Goal: Task Accomplishment & Management: Manage account settings

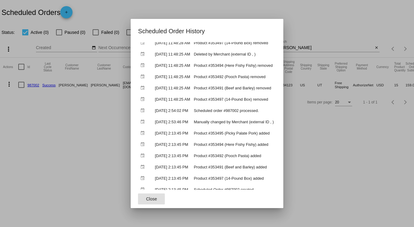
scroll to position [64, 0]
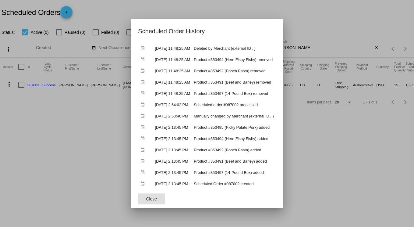
click at [146, 198] on span "Close" at bounding box center [151, 198] width 11 height 5
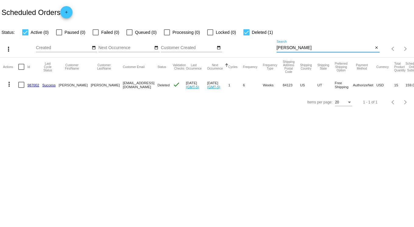
drag, startPoint x: 297, startPoint y: 48, endPoint x: 167, endPoint y: 42, distance: 130.4
click at [167, 42] on div "more_vert Oct Jan Feb Mar Apr 1" at bounding box center [207, 47] width 414 height 22
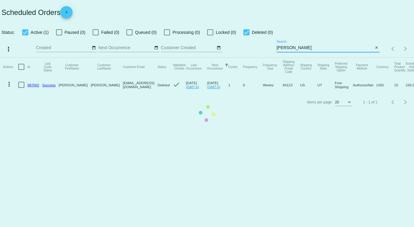
type input "dalia"
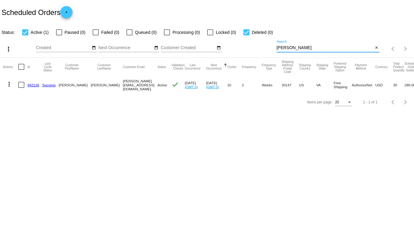
click at [34, 85] on link "942126" at bounding box center [33, 85] width 12 height 4
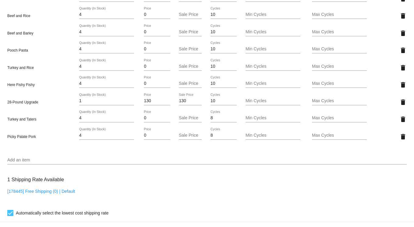
scroll to position [457, 0]
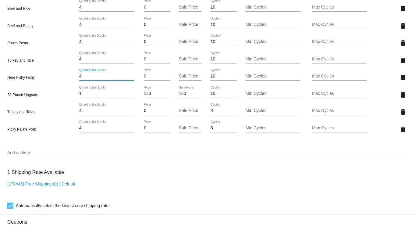
drag, startPoint x: 89, startPoint y: 81, endPoint x: 59, endPoint y: 78, distance: 29.7
click at [62, 78] on div "Here Fishy Fishy 4 Quantity (In Stock) 0 Price Sale Price 10 Cycles Min Cycles …" at bounding box center [207, 77] width 400 height 17
drag, startPoint x: 85, startPoint y: 80, endPoint x: 55, endPoint y: 77, distance: 30.7
click at [55, 77] on div "Here Fishy Fishy 5 Quantity (In Stock) 0 Price Sale Price 10 Cycles Min Cycles …" at bounding box center [207, 77] width 400 height 17
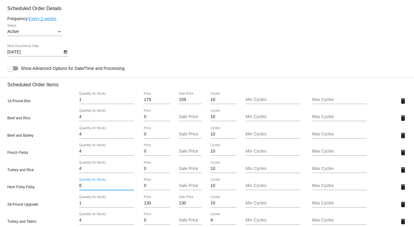
scroll to position [350, 0]
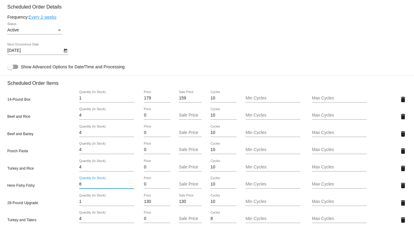
type input "8"
drag, startPoint x: 87, startPoint y: 170, endPoint x: 61, endPoint y: 173, distance: 26.0
click at [61, 173] on mat-card "Customer 6732314: Dalia Ornelas Huerta dalia.oh@gmail.com Customer Shipping Ent…" at bounding box center [207, 154] width 414 height 748
type input "8"
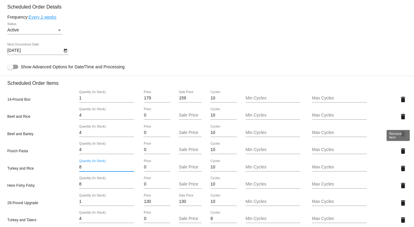
click at [400, 120] on mat-icon "delete" at bounding box center [403, 116] width 7 height 7
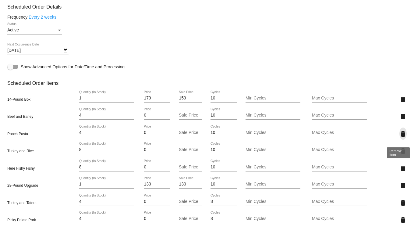
click at [400, 137] on mat-icon "delete" at bounding box center [403, 133] width 7 height 7
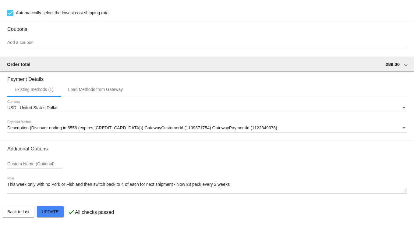
scroll to position [620, 0]
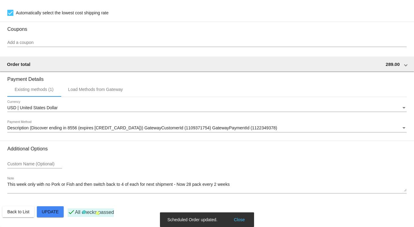
click at [240, 176] on div "Additional Options Custom Name (Optional) This week only with no Pork or Fish a…" at bounding box center [207, 172] width 400 height 53
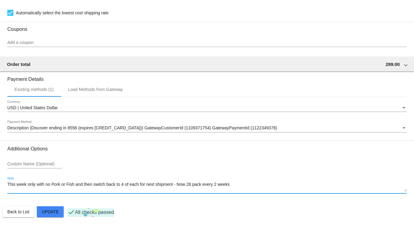
drag, startPoint x: 232, startPoint y: 184, endPoint x: -4, endPoint y: 185, distance: 236.1
click at [0, 185] on html "arrow_back Scheduled Order #942126 Active more_vert Last Processing Cycle ID: 9…" at bounding box center [207, 113] width 414 height 227
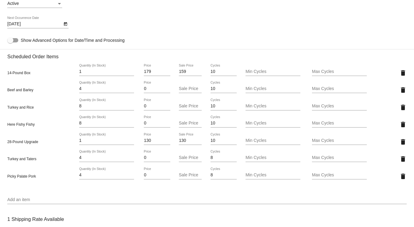
scroll to position [224, 0]
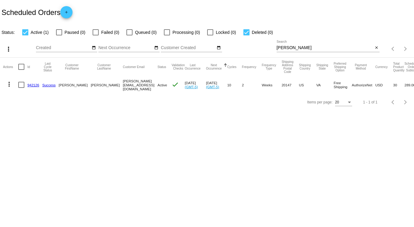
click at [246, 31] on div at bounding box center [247, 32] width 6 height 6
click at [246, 35] on input "Deleted (0)" at bounding box center [246, 35] width 0 height 0
checkbox input "false"
drag, startPoint x: 298, startPoint y: 49, endPoint x: 221, endPoint y: 49, distance: 77.2
click at [221, 49] on div "more_vert Oct Jan Feb Mar Apr 1" at bounding box center [207, 47] width 414 height 22
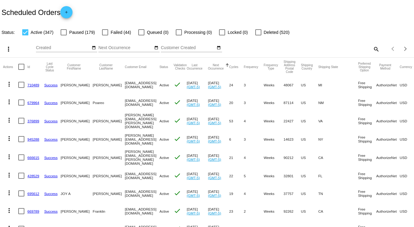
click at [21, 66] on div at bounding box center [21, 67] width 6 height 6
click at [21, 70] on input "checkbox" at bounding box center [21, 70] width 0 height 0
checkbox input "true"
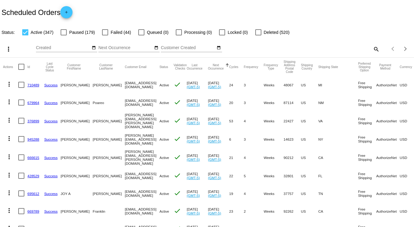
checkbox input "true"
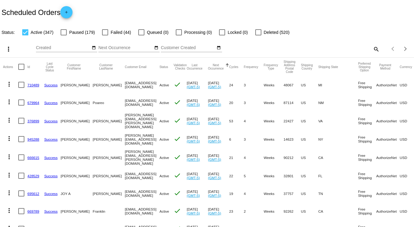
checkbox input "true"
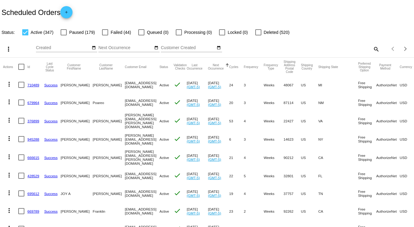
checkbox input "true"
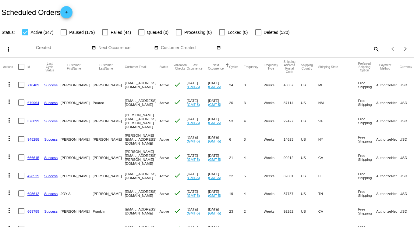
checkbox input "true"
click at [7, 47] on mat-icon "more_vert" at bounding box center [8, 48] width 7 height 7
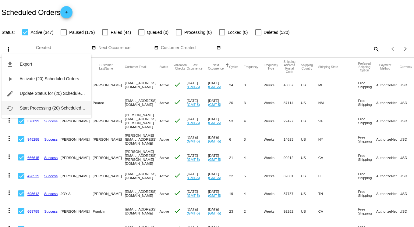
click at [35, 108] on span "Start Processing (20) Scheduled Orders" at bounding box center [58, 108] width 76 height 5
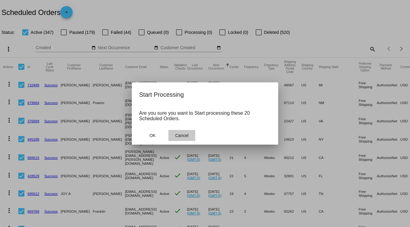
click at [181, 136] on span "Cancel" at bounding box center [181, 135] width 13 height 5
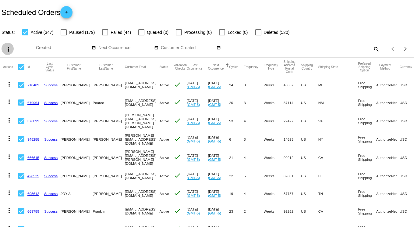
click at [5, 47] on mat-icon "more_vert" at bounding box center [8, 48] width 7 height 7
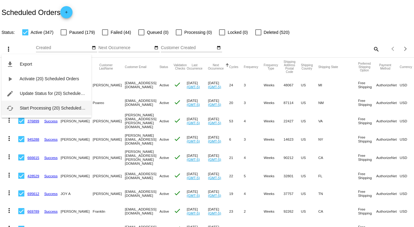
click at [39, 106] on span "Start Processing (20) Scheduled Orders" at bounding box center [58, 108] width 76 height 5
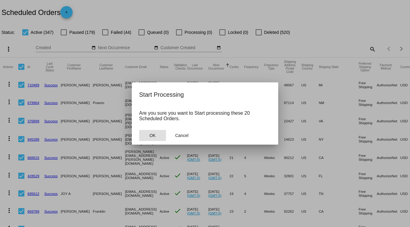
click at [144, 136] on button "OK" at bounding box center [152, 135] width 27 height 11
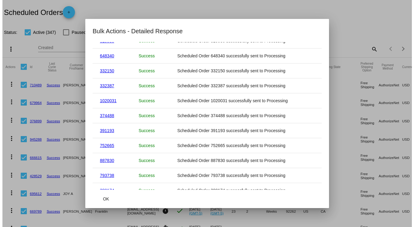
scroll to position [179, 0]
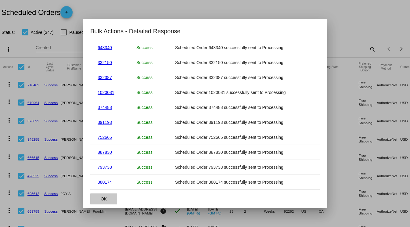
click at [102, 198] on span "OK" at bounding box center [104, 198] width 6 height 5
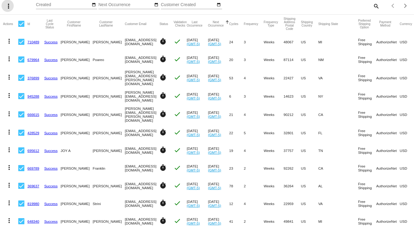
scroll to position [0, 0]
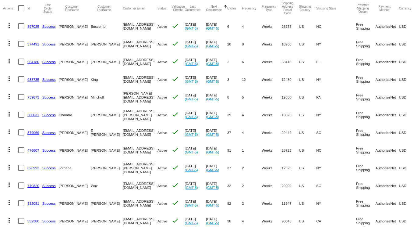
scroll to position [61, 0]
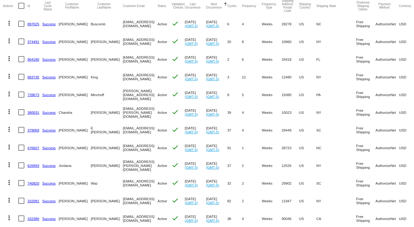
click at [21, 23] on div at bounding box center [21, 24] width 6 height 6
click at [21, 27] on input "checkbox" at bounding box center [21, 27] width 0 height 0
checkbox input "true"
drag, startPoint x: 20, startPoint y: 40, endPoint x: 20, endPoint y: 46, distance: 6.2
click at [20, 40] on div at bounding box center [21, 41] width 6 height 6
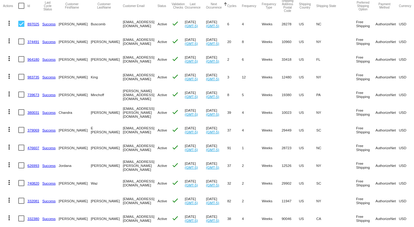
click at [21, 45] on input "checkbox" at bounding box center [21, 45] width 0 height 0
checkbox input "true"
drag, startPoint x: 20, startPoint y: 59, endPoint x: 24, endPoint y: 72, distance: 13.3
click at [21, 59] on div at bounding box center [21, 59] width 6 height 6
click at [21, 62] on input "checkbox" at bounding box center [21, 62] width 0 height 0
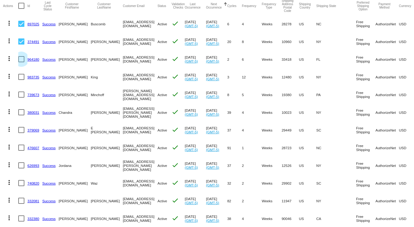
checkbox input "true"
click at [22, 77] on div at bounding box center [21, 77] width 6 height 6
click at [21, 80] on input "checkbox" at bounding box center [21, 80] width 0 height 0
checkbox input "true"
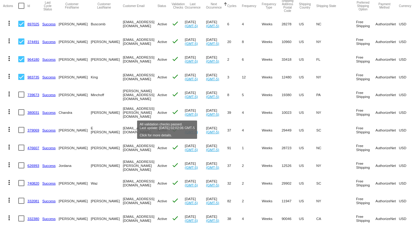
scroll to position [0, 0]
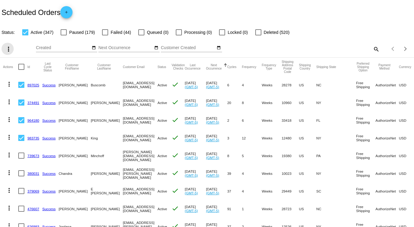
click at [9, 51] on mat-icon "more_vert" at bounding box center [8, 48] width 7 height 7
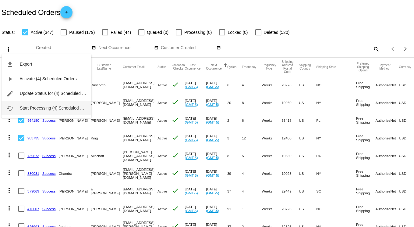
click at [32, 107] on span "Start Processing (4) Scheduled Orders" at bounding box center [56, 108] width 73 height 5
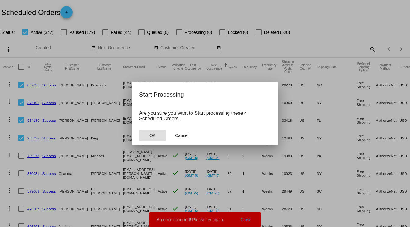
click at [144, 134] on button "OK" at bounding box center [152, 135] width 27 height 11
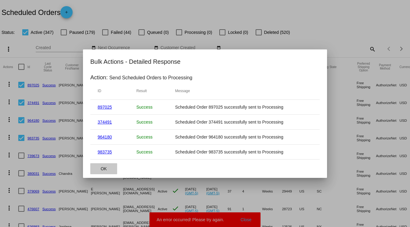
click at [104, 167] on span "OK" at bounding box center [104, 168] width 6 height 5
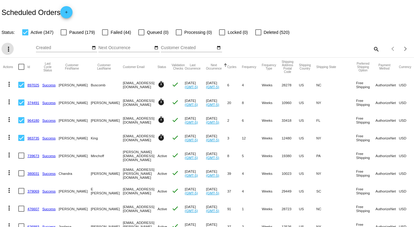
click at [373, 49] on mat-icon "search" at bounding box center [376, 48] width 7 height 9
click at [297, 49] on input "Search" at bounding box center [328, 47] width 103 height 5
type input "carter"
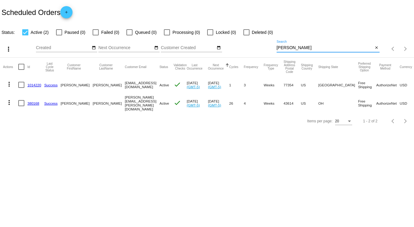
click at [33, 102] on link "380168" at bounding box center [33, 103] width 12 height 4
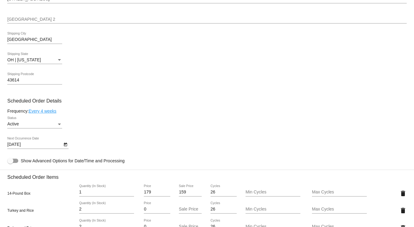
scroll to position [274, 0]
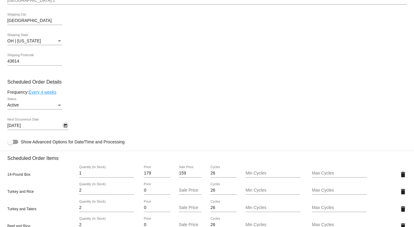
click at [66, 128] on icon "Open calendar" at bounding box center [65, 125] width 4 height 7
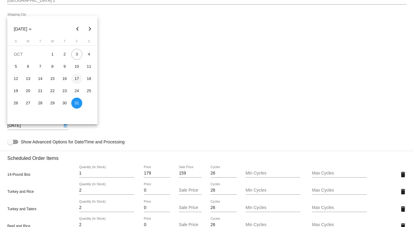
click at [77, 80] on div "17" at bounding box center [76, 78] width 11 height 11
type input "10/17/2025"
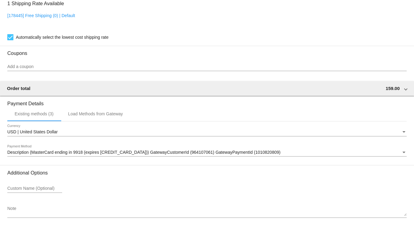
scroll to position [637, 0]
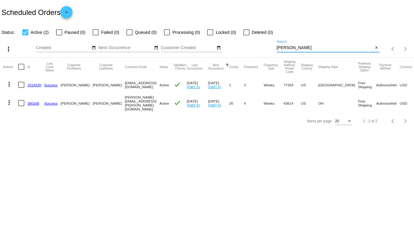
drag, startPoint x: 302, startPoint y: 46, endPoint x: 200, endPoint y: 46, distance: 102.2
click at [200, 46] on div "more_vert Oct Jan Feb Mar Apr 1" at bounding box center [207, 47] width 414 height 22
type input "bottoms"
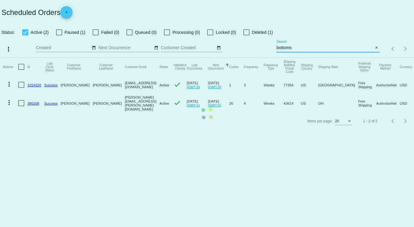
click at [298, 58] on mat-table "Actions Id Last Cycle Status Customer FirstName Customer LastName Customer Emai…" at bounding box center [207, 85] width 414 height 55
click at [302, 58] on mat-table "Actions Id Last Cycle Status Customer FirstName Customer LastName Customer Emai…" at bounding box center [207, 85] width 414 height 55
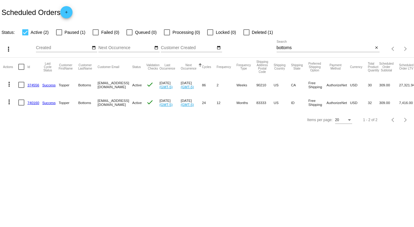
click at [35, 102] on link "740160" at bounding box center [33, 103] width 12 height 4
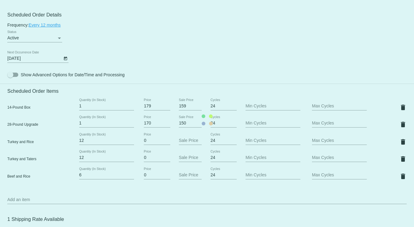
scroll to position [305, 0]
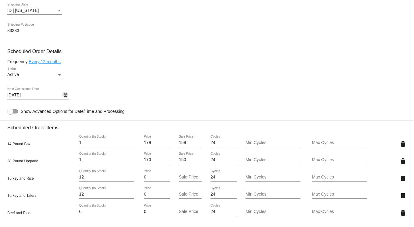
click at [66, 99] on icon "Open calendar" at bounding box center [65, 94] width 4 height 7
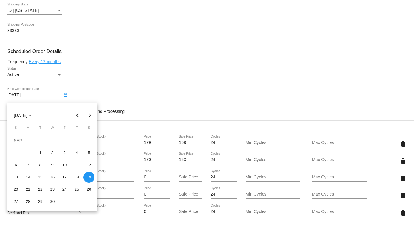
click at [78, 115] on button "Previous month" at bounding box center [78, 115] width 12 height 12
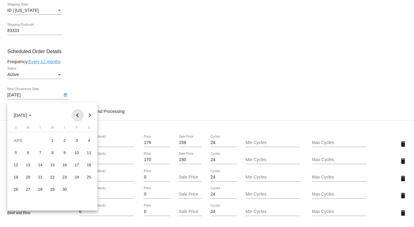
click at [78, 115] on button "Previous month" at bounding box center [78, 115] width 12 height 12
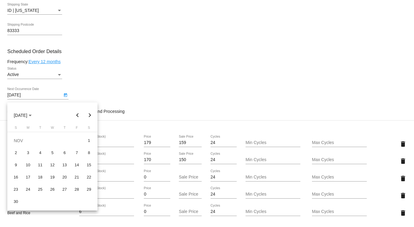
click at [78, 115] on button "Previous month" at bounding box center [78, 115] width 12 height 12
click at [88, 141] on div "4" at bounding box center [89, 140] width 11 height 11
type input "10/4/2025"
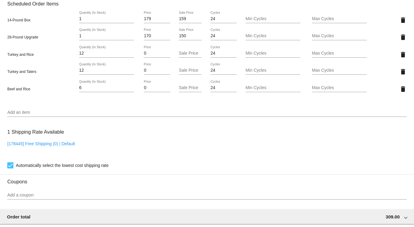
scroll to position [586, 0]
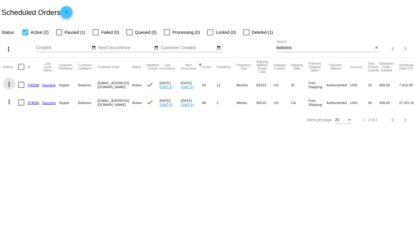
click at [9, 85] on mat-icon "more_vert" at bounding box center [8, 84] width 7 height 7
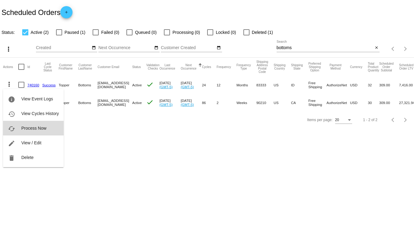
click at [37, 127] on span "Process Now" at bounding box center [33, 128] width 25 height 5
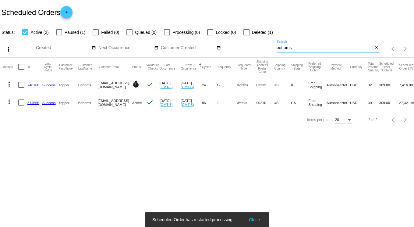
drag, startPoint x: 304, startPoint y: 48, endPoint x: 228, endPoint y: 46, distance: 76.3
click at [231, 47] on div "more_vert Oct Jan Feb Mar Apr 1" at bounding box center [207, 47] width 414 height 22
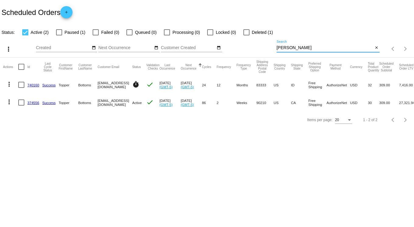
type input "[PERSON_NAME]"
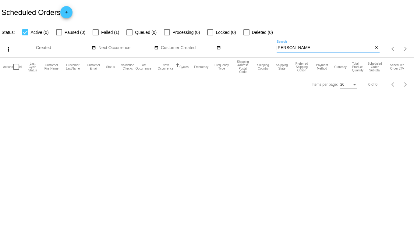
click at [99, 33] on label "Failed (1)" at bounding box center [106, 32] width 27 height 7
click at [96, 35] on input "Failed (1)" at bounding box center [95, 35] width 0 height 0
checkbox input "true"
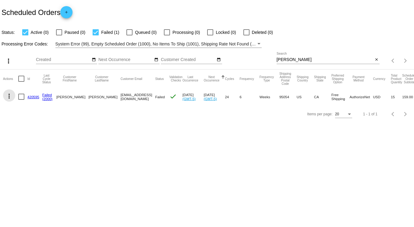
click at [8, 96] on mat-icon "more_vert" at bounding box center [8, 95] width 7 height 7
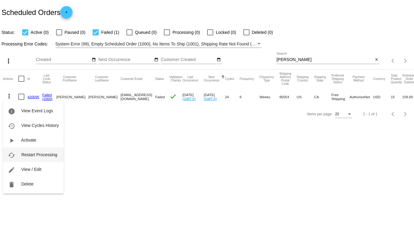
click at [43, 152] on span "Restart Processing" at bounding box center [39, 154] width 36 height 5
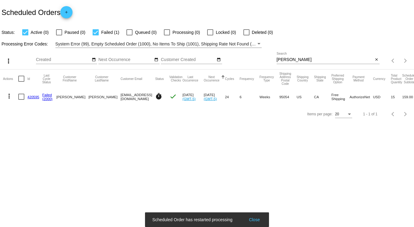
click at [36, 96] on link "420595" at bounding box center [33, 97] width 12 height 4
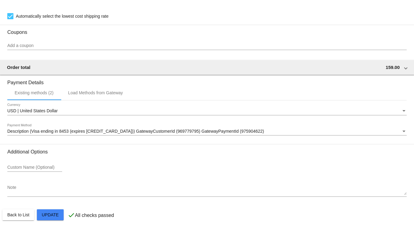
scroll to position [616, 0]
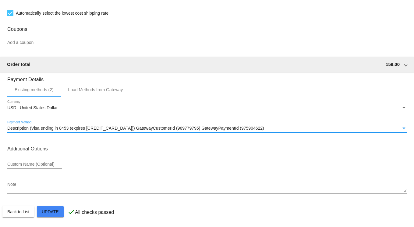
click at [77, 129] on span "Description (Visa ending in 8453 (expires 09/25)) GatewayCustomerId (969779795)…" at bounding box center [135, 128] width 257 height 5
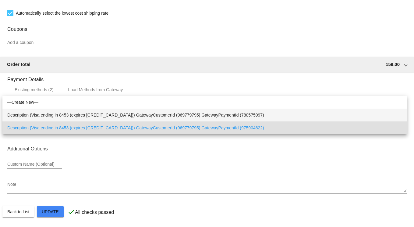
click at [83, 115] on span "Description (Visa ending in 8453 (expires 09/30)) GatewayCustomerId (969779795)…" at bounding box center [204, 115] width 395 height 13
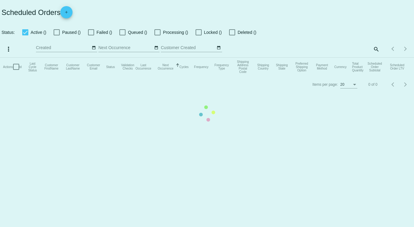
checkbox input "true"
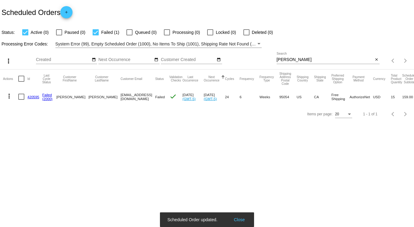
click at [32, 96] on link "420595" at bounding box center [33, 97] width 12 height 4
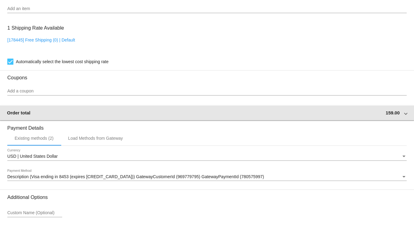
scroll to position [616, 0]
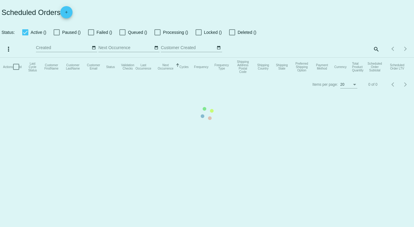
checkbox input "true"
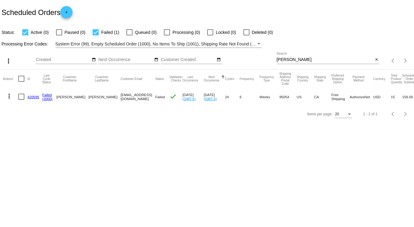
click at [9, 95] on mat-icon "more_vert" at bounding box center [8, 95] width 7 height 7
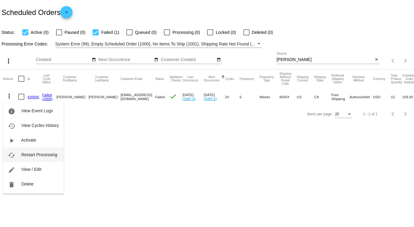
click at [41, 154] on span "Restart Processing" at bounding box center [39, 154] width 36 height 5
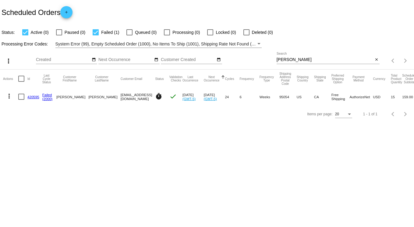
click at [228, 173] on body "Scheduled Orders add Status: Active (0) Paused (0) Failed (1) Queued (0) Proces…" at bounding box center [207, 113] width 414 height 227
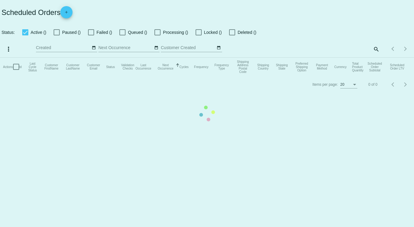
checkbox input "true"
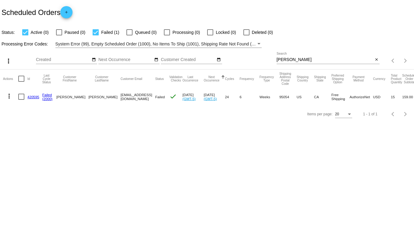
click at [34, 97] on link "420595" at bounding box center [33, 97] width 12 height 4
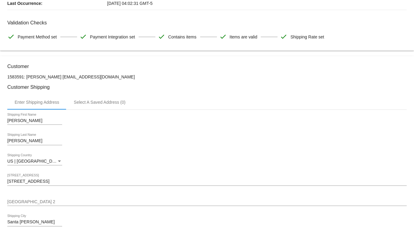
scroll to position [6, 0]
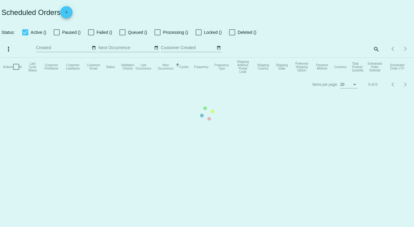
checkbox input "true"
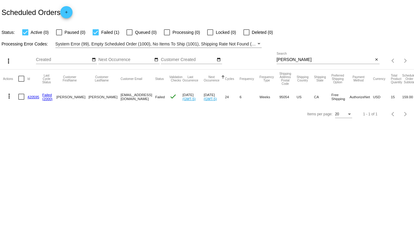
click at [9, 98] on mat-icon "more_vert" at bounding box center [8, 95] width 7 height 7
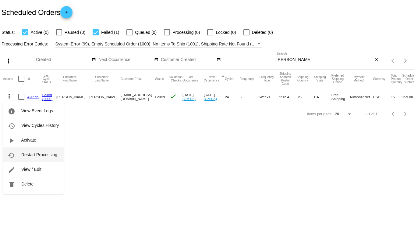
click at [24, 155] on span "Restart Processing" at bounding box center [39, 154] width 36 height 5
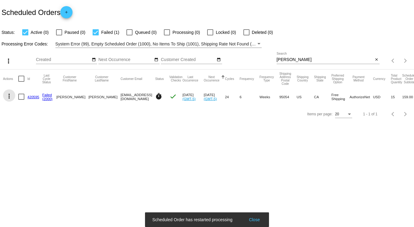
click at [10, 95] on mat-icon "more_vert" at bounding box center [8, 95] width 7 height 7
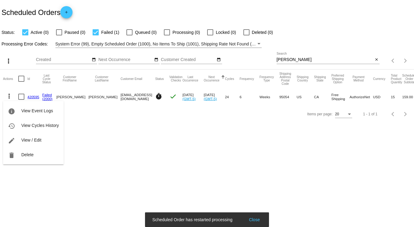
click at [10, 95] on div "info View Event Logs history View Cycles History edit View / Edit delete Delete" at bounding box center [33, 126] width 61 height 75
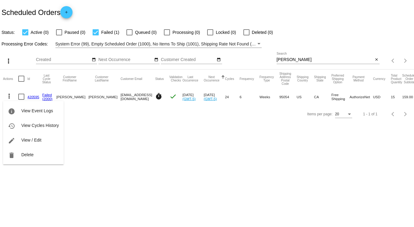
click at [206, 196] on div at bounding box center [207, 113] width 414 height 227
click at [110, 196] on body "Scheduled Orders add Status: Active (0) Paused (0) Failed (1) Queued (0) Proces…" at bounding box center [207, 113] width 414 height 227
click at [36, 97] on link "420595" at bounding box center [33, 97] width 12 height 4
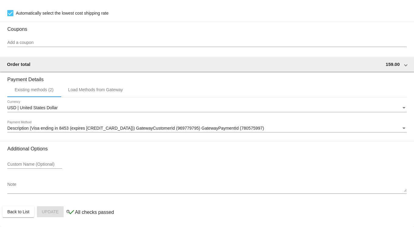
scroll to position [616, 0]
click at [52, 90] on div "Existing methods (2)" at bounding box center [34, 89] width 39 height 5
click at [84, 91] on div "Load Methods from Gateway" at bounding box center [95, 89] width 55 height 5
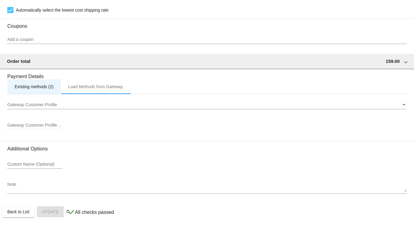
click at [39, 89] on div "Existing methods (2)" at bounding box center [34, 86] width 39 height 5
